Goal: Task Accomplishment & Management: Use online tool/utility

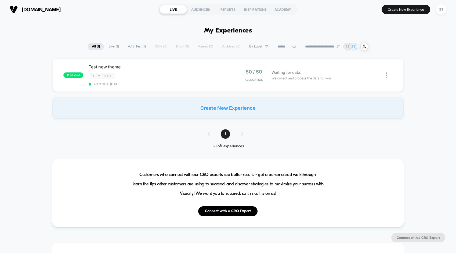
click at [111, 45] on span "Live ( 1 )" at bounding box center [114, 46] width 18 height 7
click at [143, 81] on div "Test new theme Click to edit experience details Click to edit experience detail…" at bounding box center [158, 75] width 139 height 22
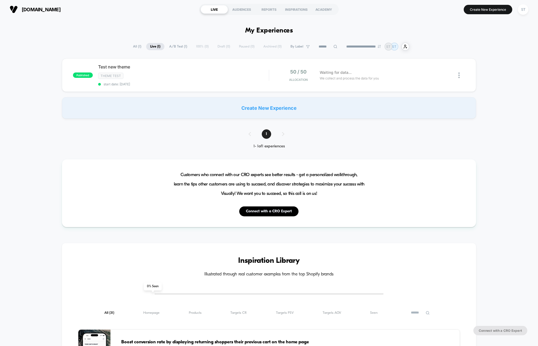
click at [134, 44] on span "All ( 1 )" at bounding box center [137, 46] width 16 height 7
click at [179, 46] on span "A/B Test ( 1 )" at bounding box center [178, 46] width 26 height 7
click at [458, 76] on div at bounding box center [454, 75] width 21 height 13
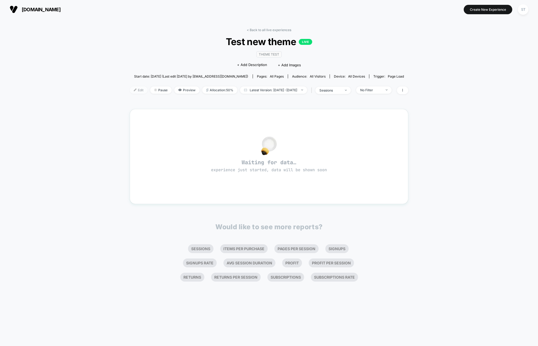
click at [131, 90] on span "Edit" at bounding box center [139, 89] width 18 height 7
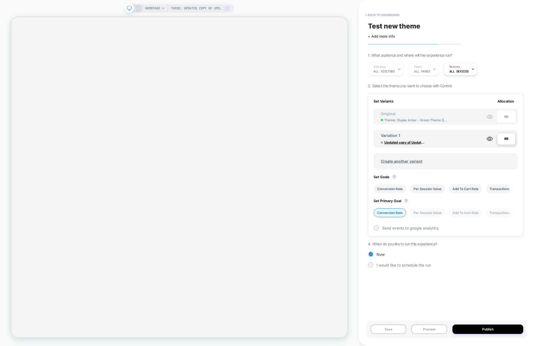
click at [525, 12] on div "< back to dashboard" at bounding box center [448, 15] width 161 height 9
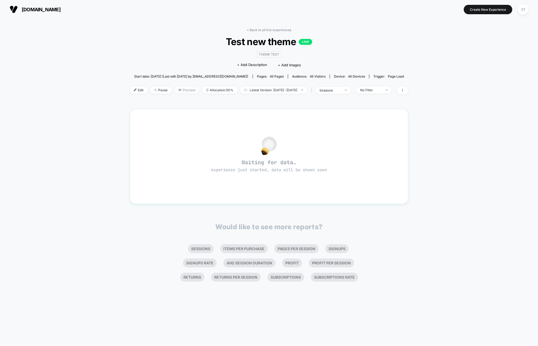
click at [176, 90] on span "Preview" at bounding box center [186, 89] width 25 height 7
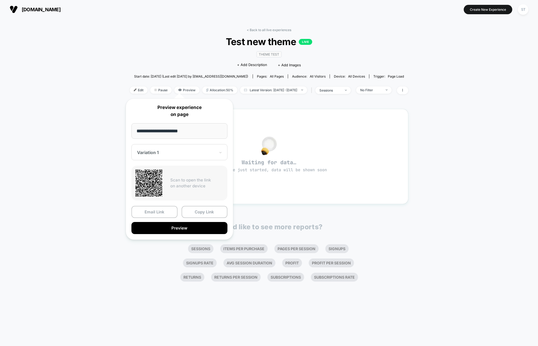
click at [81, 85] on div "< Back to all live experiences Test new theme LIVE Theme Test Click to edit exp…" at bounding box center [269, 182] width 538 height 327
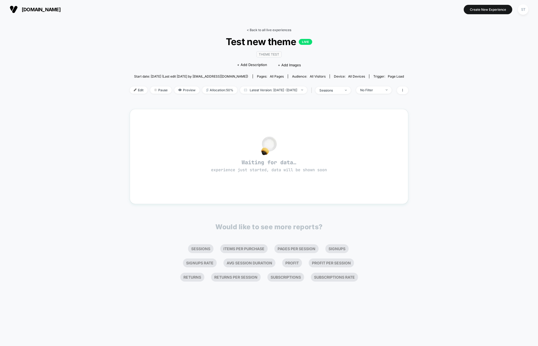
click at [248, 30] on link "< Back to all live experiences" at bounding box center [269, 30] width 45 height 4
